Goal: Information Seeking & Learning: Learn about a topic

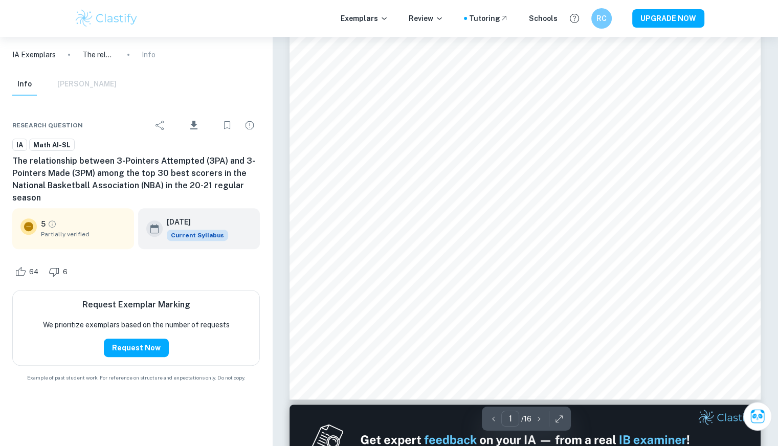
scroll to position [315, 0]
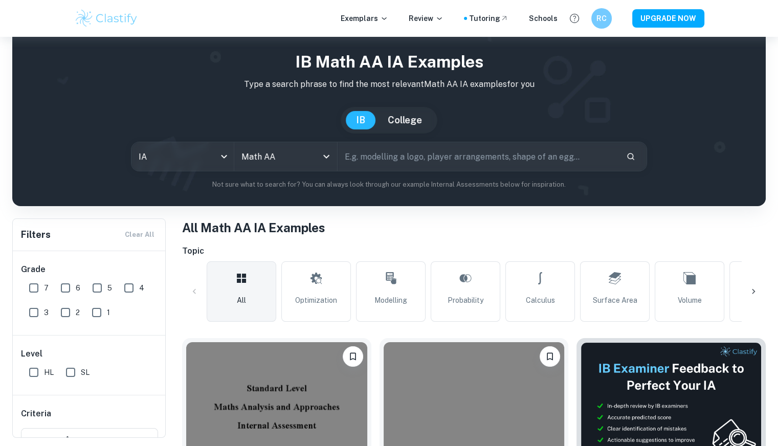
scroll to position [15, 0]
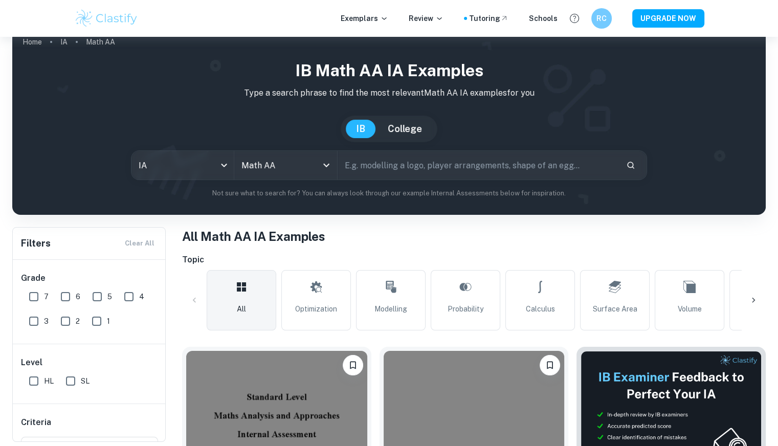
click at [385, 167] on input "text" at bounding box center [477, 165] width 280 height 29
type input "basketball"
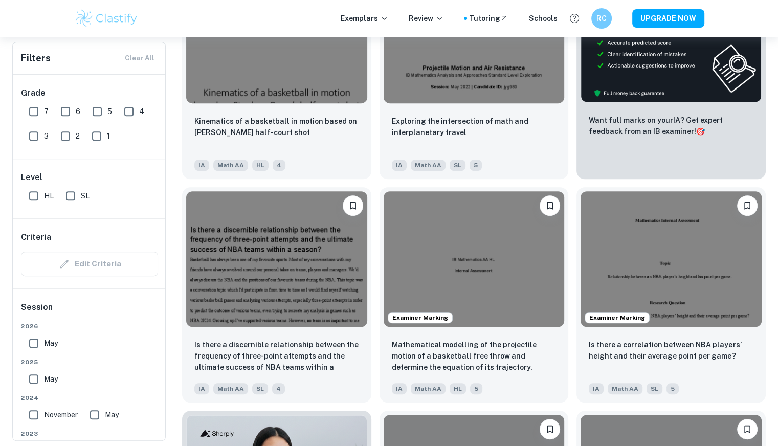
scroll to position [399, 0]
click at [43, 110] on input "7" at bounding box center [34, 111] width 20 height 20
checkbox input "true"
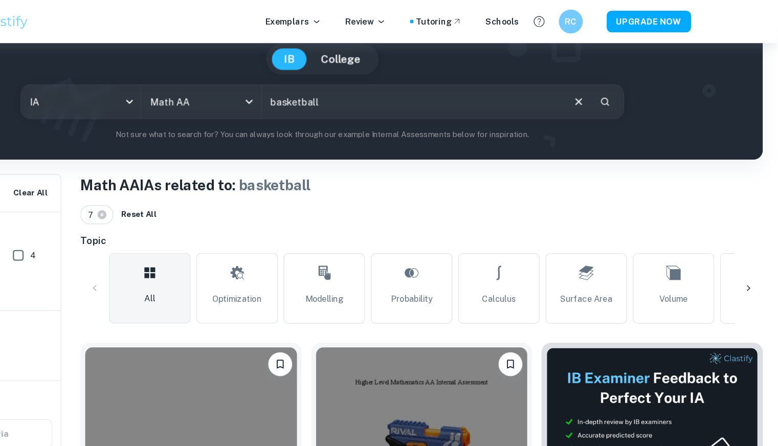
scroll to position [0, 0]
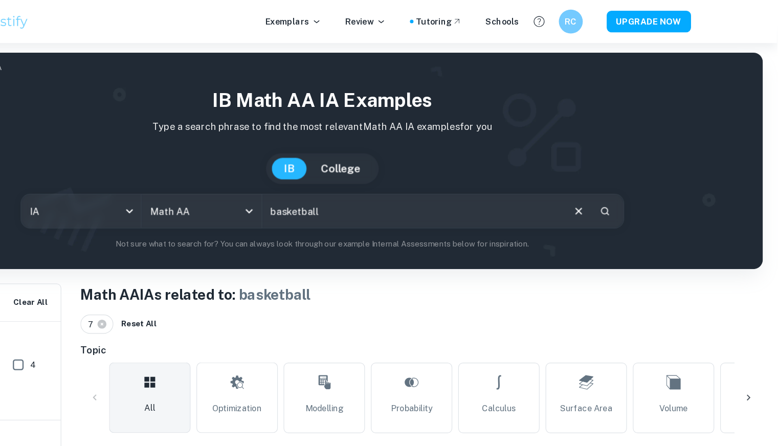
drag, startPoint x: 500, startPoint y: 195, endPoint x: 670, endPoint y: 212, distance: 170.5
click at [670, 212] on p "Not sure what to search for? You can always look through our example Internal A…" at bounding box center [388, 208] width 737 height 10
click at [632, 180] on icon "Search" at bounding box center [630, 180] width 7 height 7
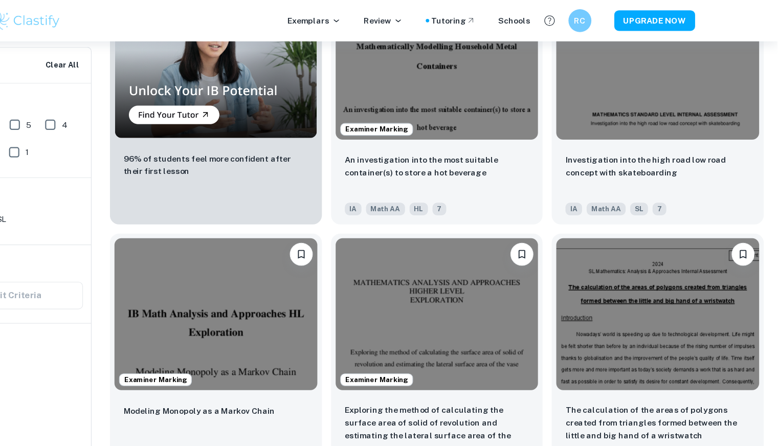
scroll to position [707, 0]
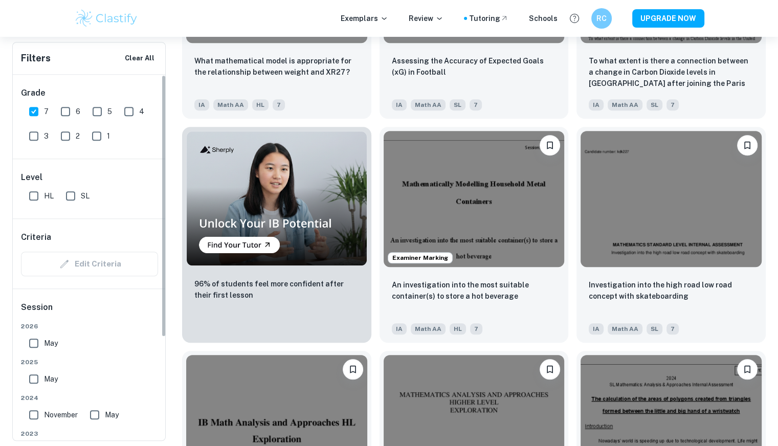
click at [61, 106] on input "6" at bounding box center [65, 111] width 20 height 20
checkbox input "true"
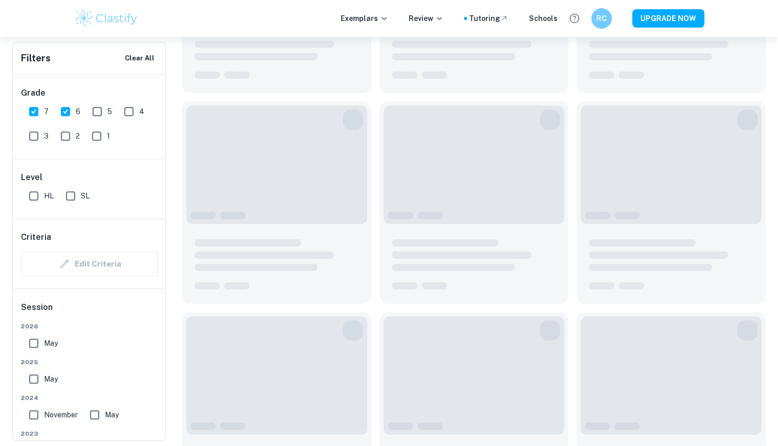
click at [34, 115] on input "7" at bounding box center [34, 111] width 20 height 20
checkbox input "false"
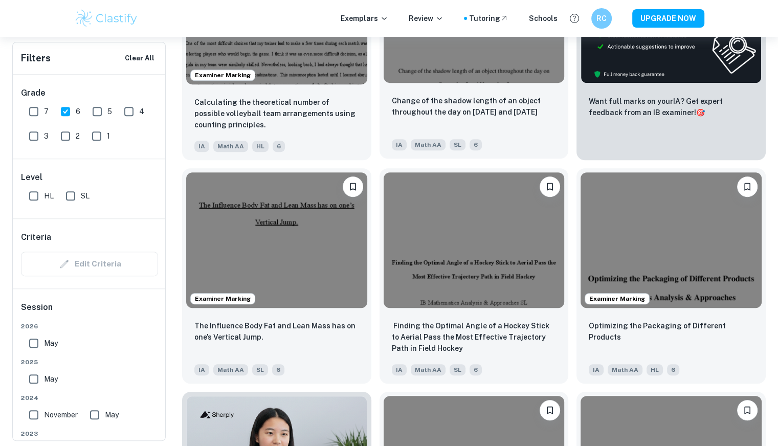
scroll to position [443, 0]
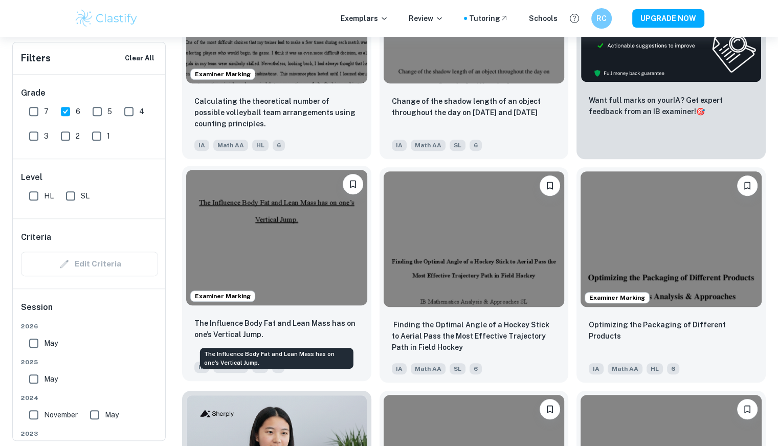
click at [292, 333] on p "The Influence Body Fat and Lean Mass has on one’s Vertical Jump." at bounding box center [276, 328] width 165 height 22
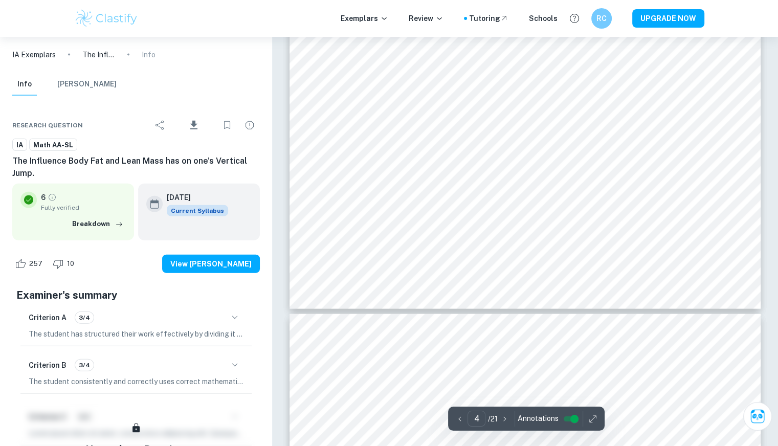
scroll to position [2356, 0]
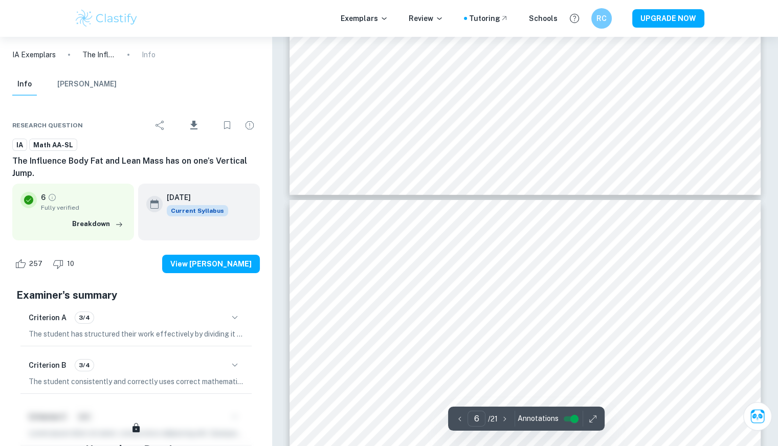
type input "7"
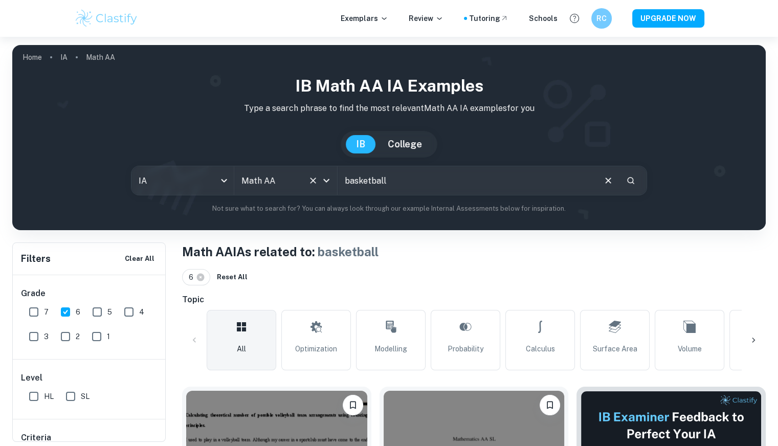
drag, startPoint x: 420, startPoint y: 172, endPoint x: 327, endPoint y: 166, distance: 92.7
click at [327, 166] on div "IA ia All Subjects Math AA All Subjects basketball ​" at bounding box center [389, 181] width 516 height 30
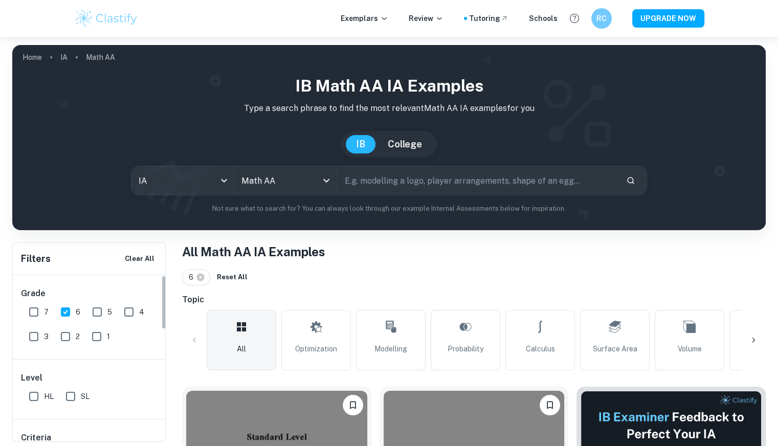
click at [37, 313] on input "7" at bounding box center [34, 312] width 20 height 20
checkbox input "true"
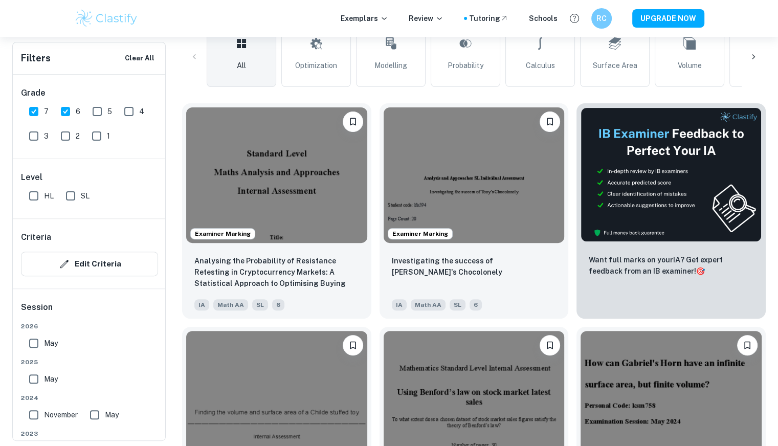
scroll to position [285, 0]
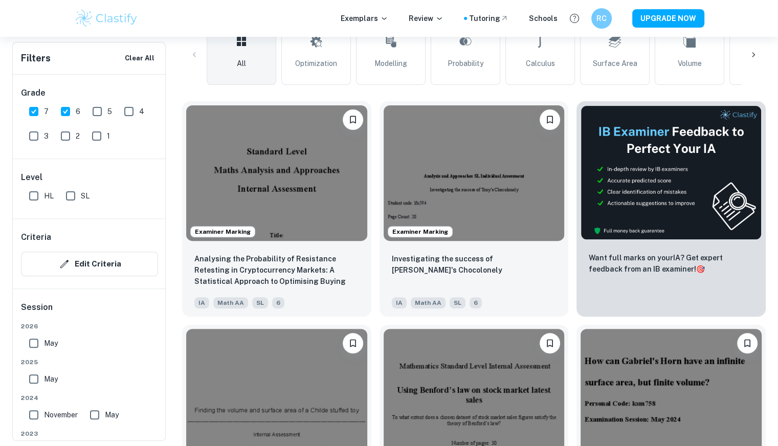
click at [308, 79] on link "Optimization" at bounding box center [316, 55] width 70 height 60
type input "Optimization"
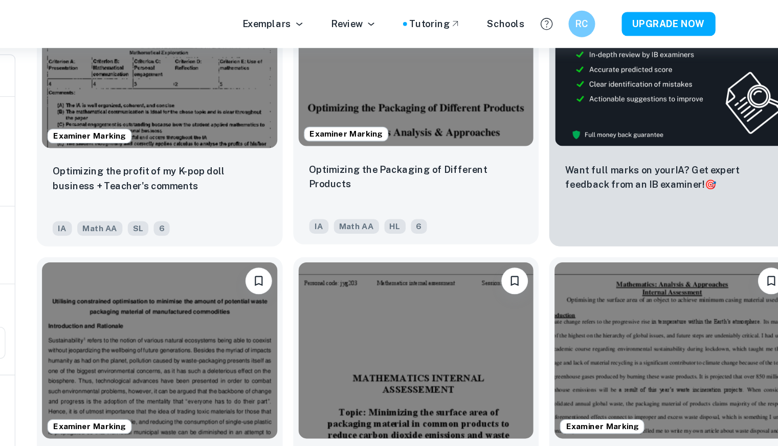
scroll to position [382, 0]
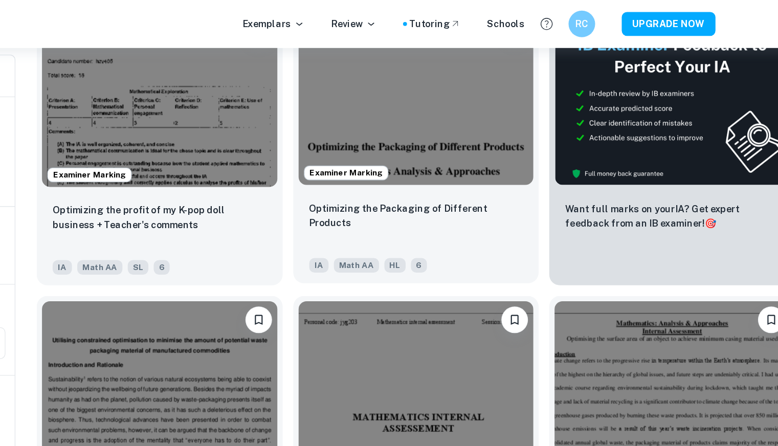
click at [476, 167] on div "Optimizing the Packaging of Different Products" at bounding box center [474, 171] width 165 height 35
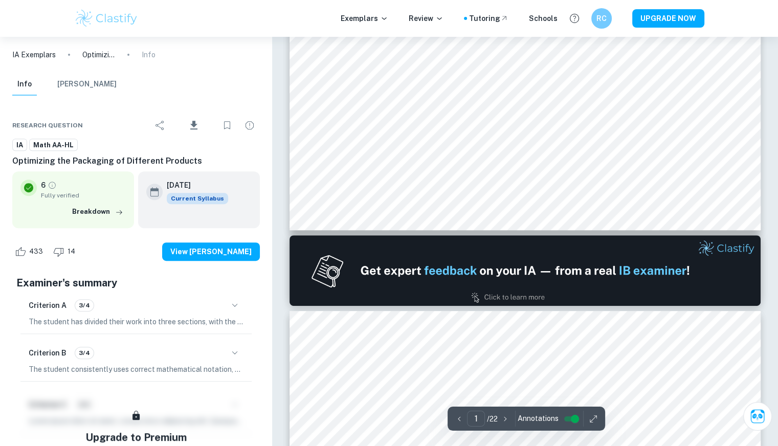
type input "2"
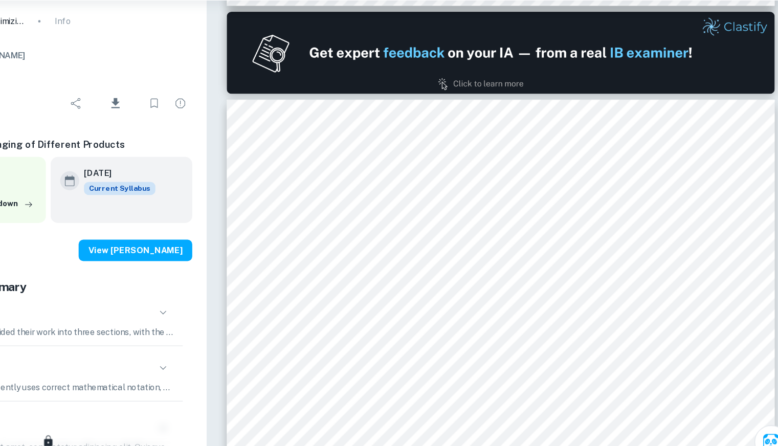
scroll to position [615, 0]
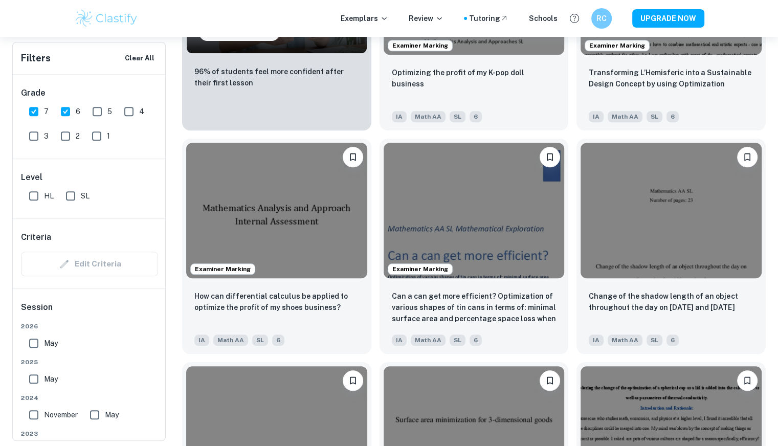
scroll to position [918, 0]
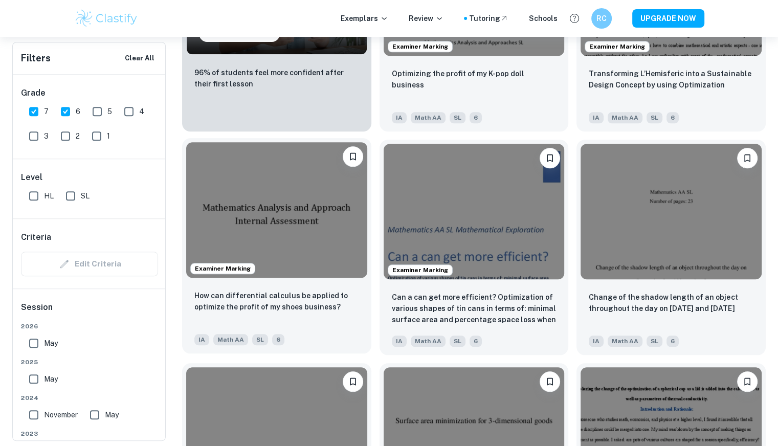
drag, startPoint x: 375, startPoint y: 181, endPoint x: 369, endPoint y: 173, distance: 9.9
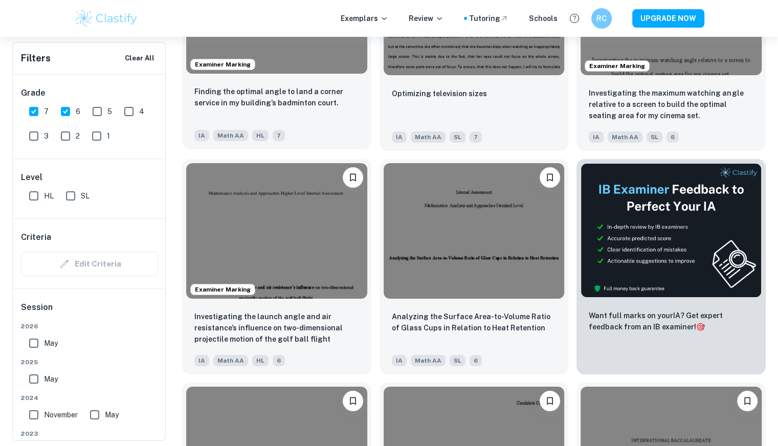
scroll to position [3765, 0]
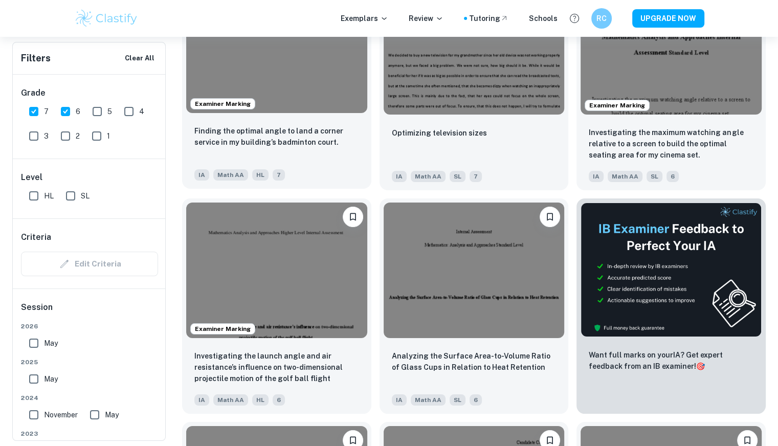
click at [251, 108] on span "Examiner Marking" at bounding box center [223, 103] width 64 height 9
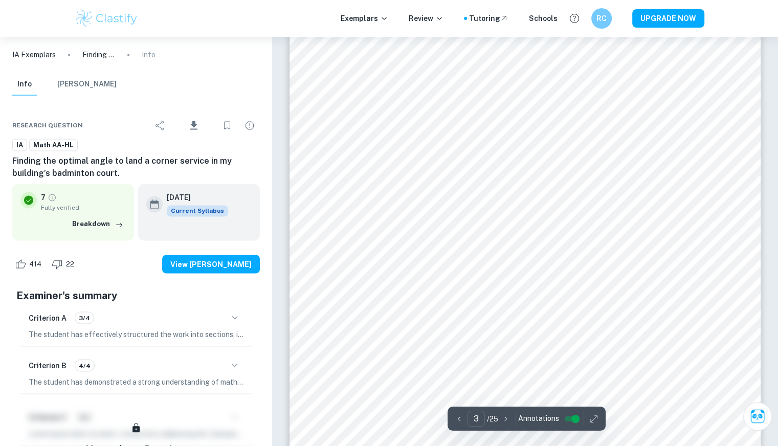
scroll to position [1706, 0]
type input "4"
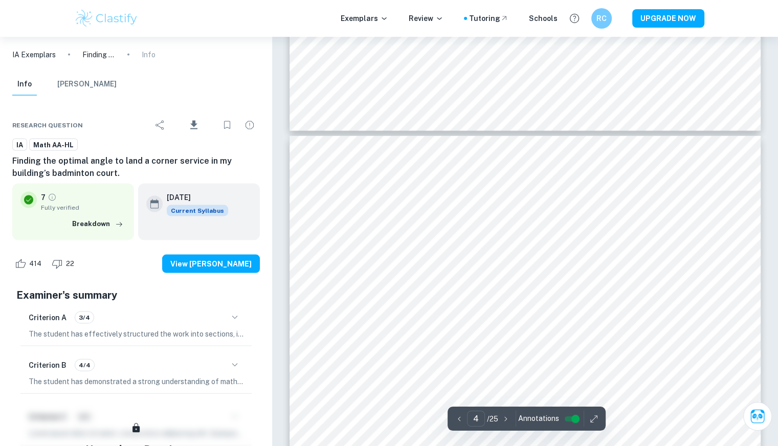
scroll to position [2120, 0]
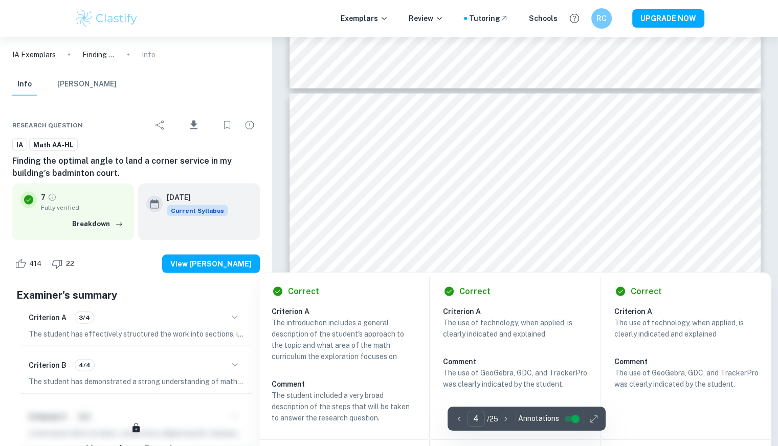
click at [7, 0] on div "Exemplars Review Tutoring Schools RC UPGRADE NOW" at bounding box center [389, 18] width 778 height 37
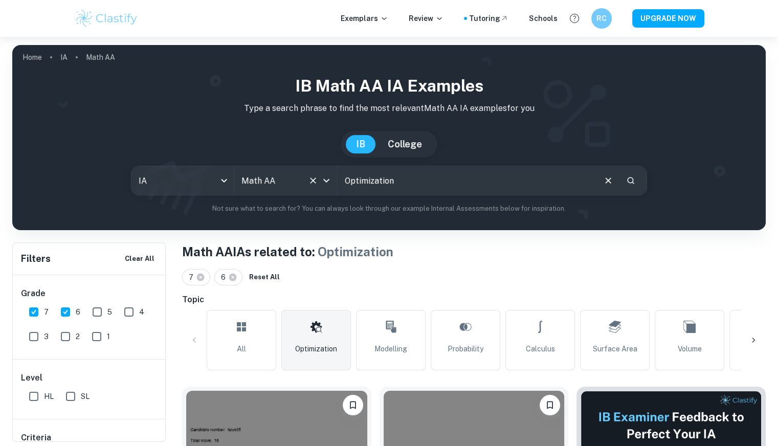
drag, startPoint x: 407, startPoint y: 184, endPoint x: 308, endPoint y: 187, distance: 99.7
click at [308, 187] on div "IA ia All Subjects Math AA All Subjects Optimization ​" at bounding box center [389, 181] width 516 height 30
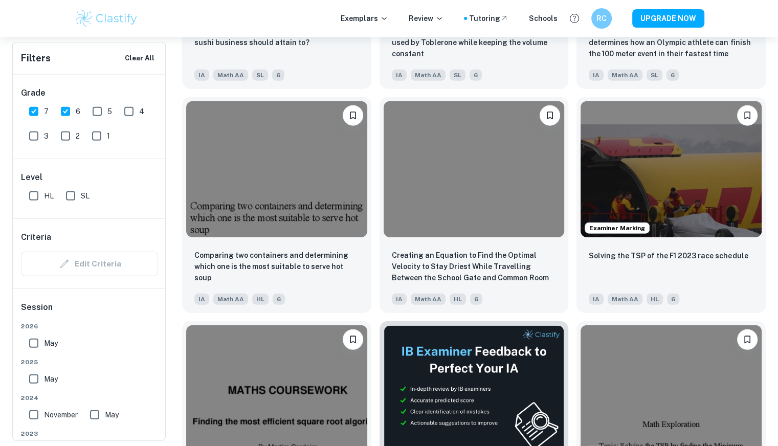
scroll to position [2525, 0]
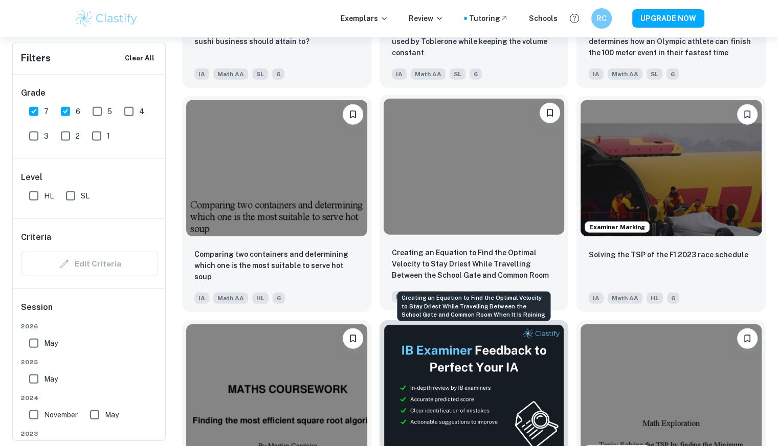
click at [452, 277] on p "Creating an Equation to Find the Optimal Velocity to Stay Driest While Travelli…" at bounding box center [474, 264] width 165 height 35
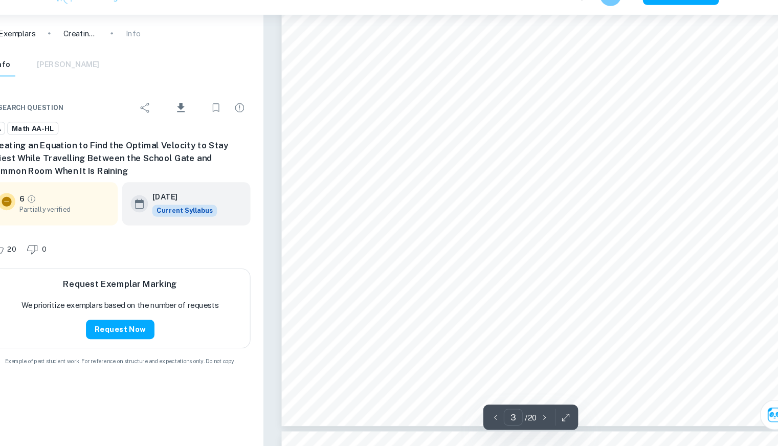
scroll to position [1781, 0]
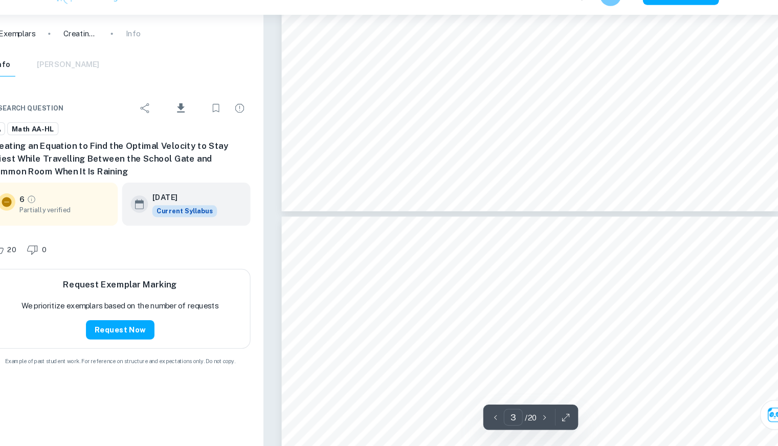
type input "4"
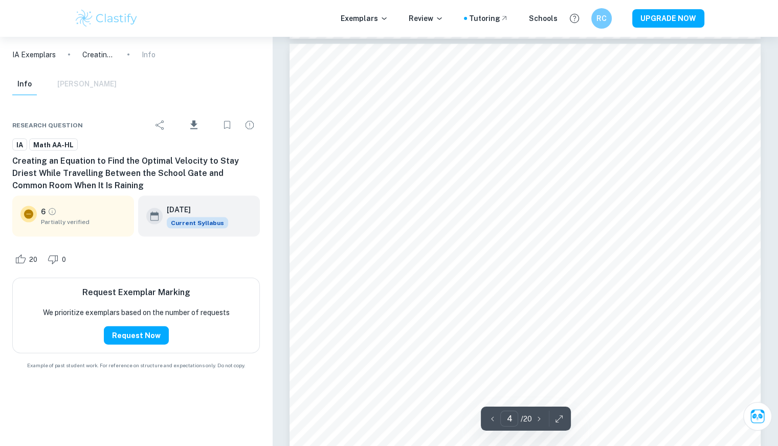
scroll to position [2170, 0]
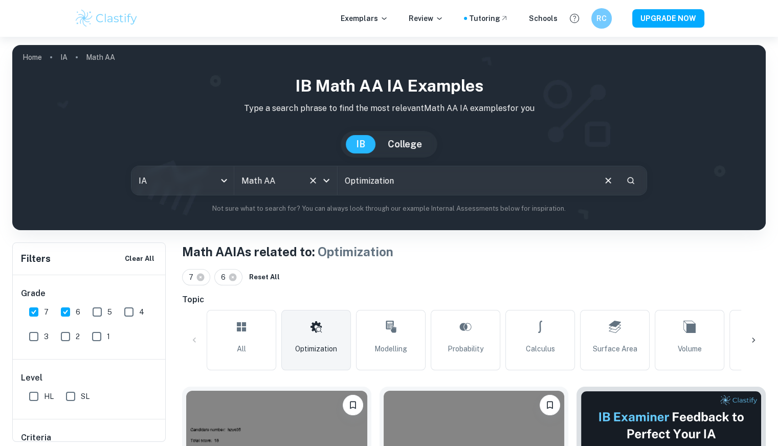
drag, startPoint x: 472, startPoint y: 181, endPoint x: 324, endPoint y: 190, distance: 148.5
click at [324, 190] on div "IA ia All Subjects Math AA All Subjects Optimization ​" at bounding box center [389, 181] width 516 height 30
type input "tennis"
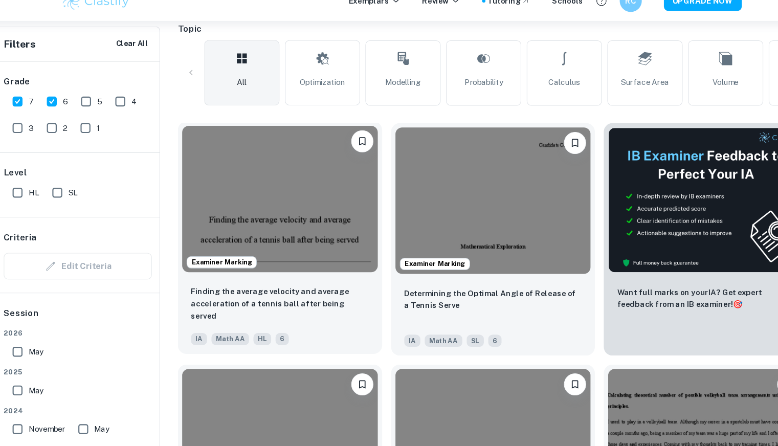
scroll to position [255, 0]
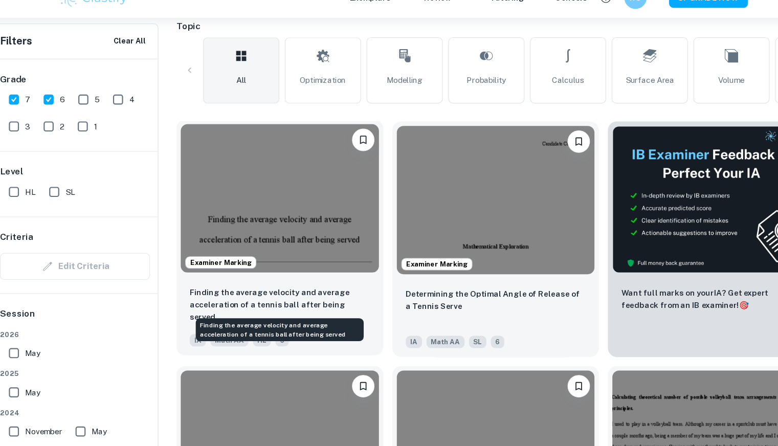
click at [270, 283] on p "Finding the average velocity and average acceleration of a tennis ball after be…" at bounding box center [276, 299] width 165 height 34
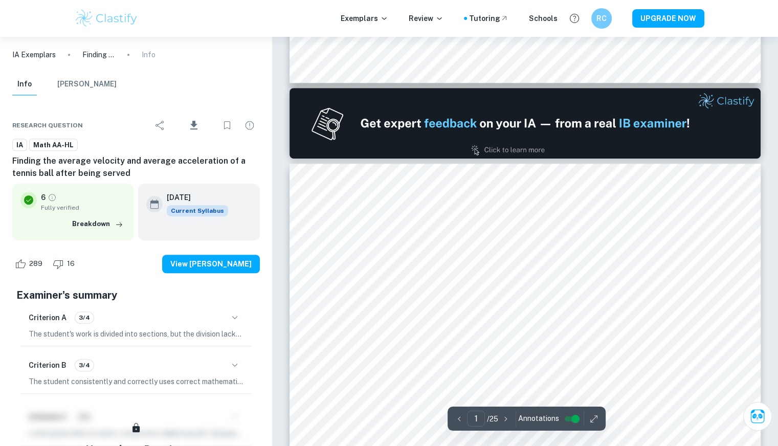
type input "2"
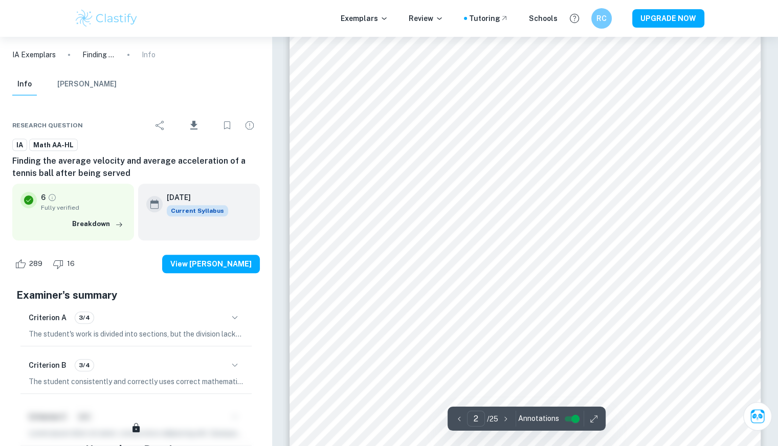
scroll to position [945, 0]
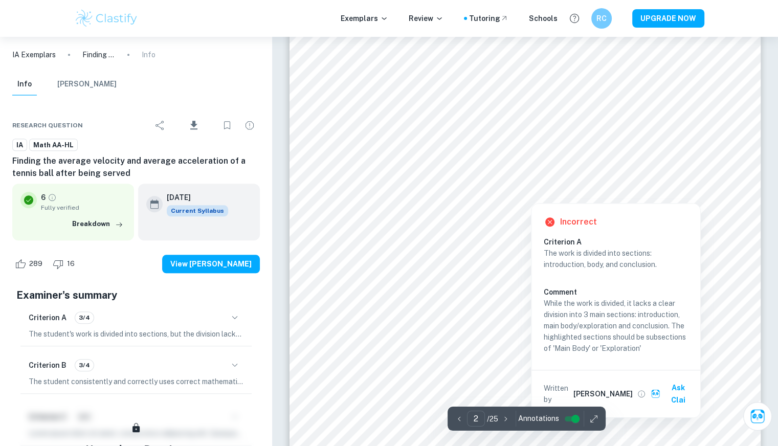
click at [411, 193] on div at bounding box center [530, 188] width 340 height 23
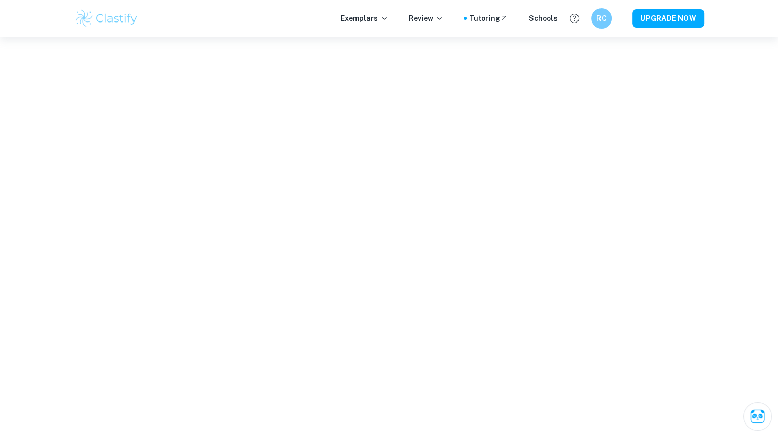
scroll to position [105, 0]
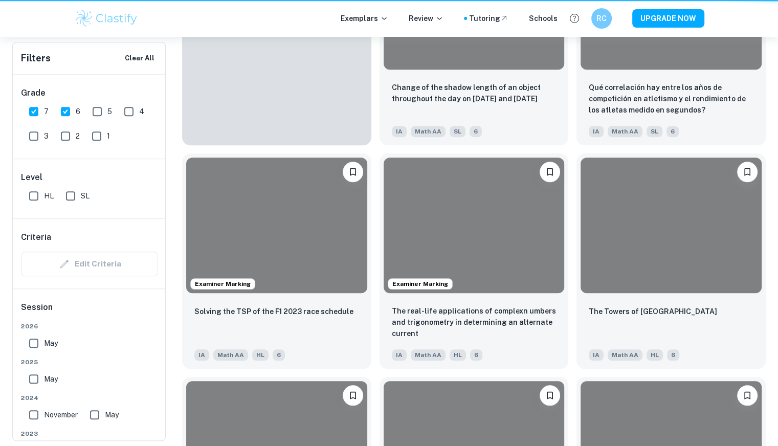
scroll to position [255, 0]
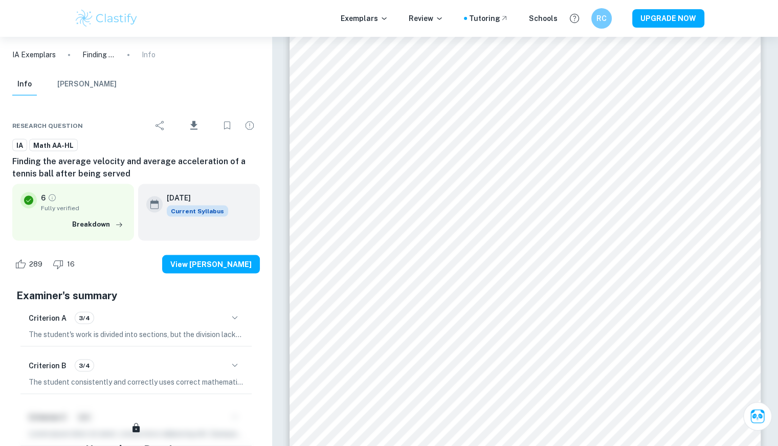
scroll to position [5771, 0]
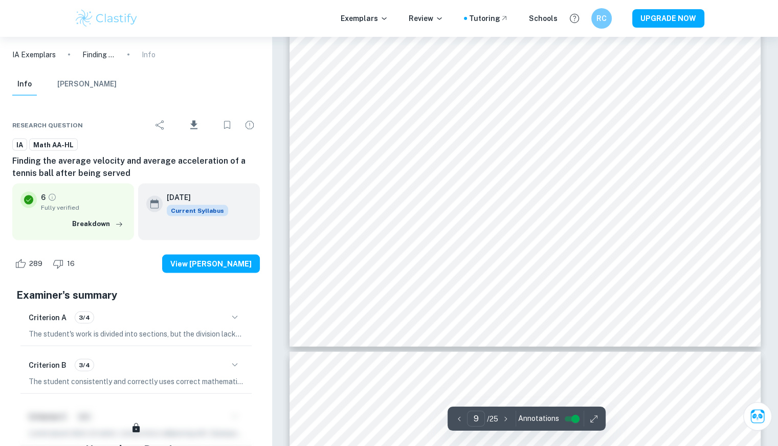
type input "10"
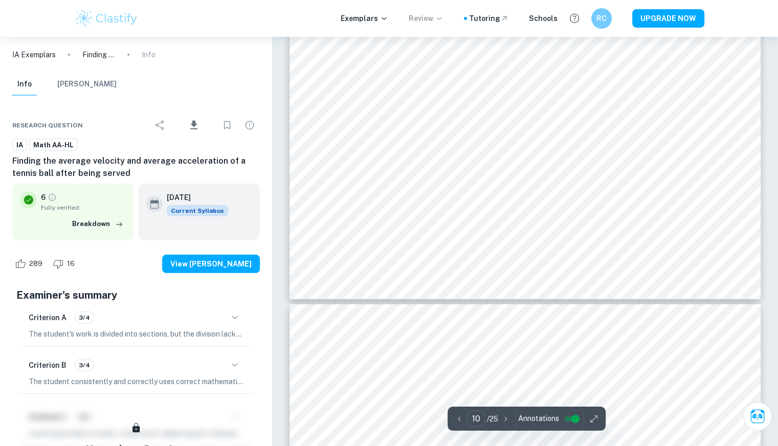
scroll to position [6678, 0]
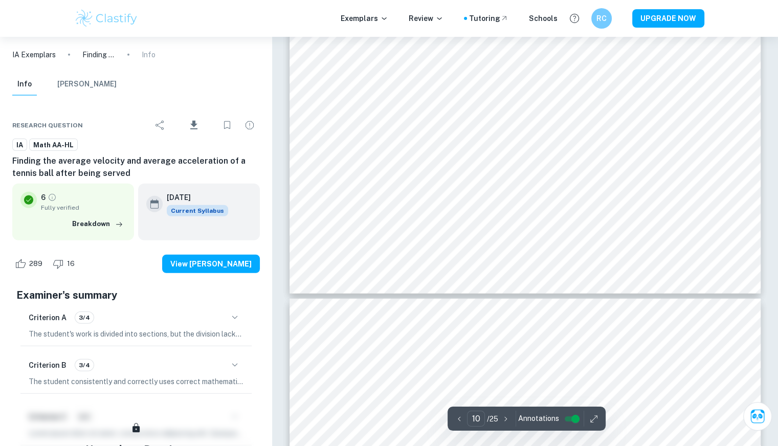
click at [12, 1] on div "Exemplars Review Tutoring Schools RC UPGRADE NOW" at bounding box center [389, 18] width 778 height 37
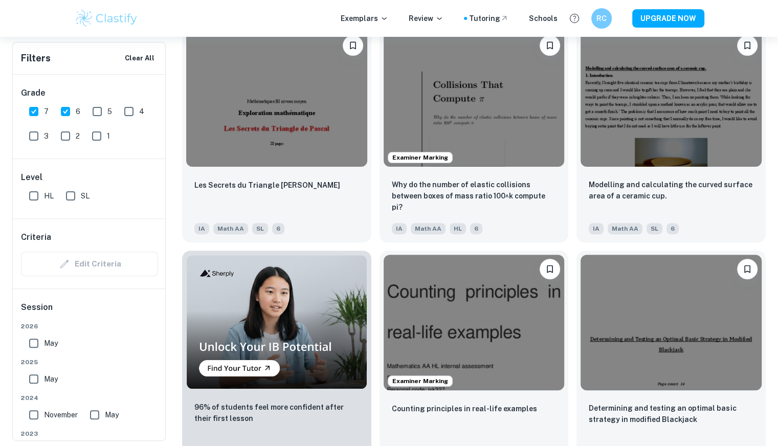
scroll to position [4158, 0]
